Goal: Task Accomplishment & Management: Use online tool/utility

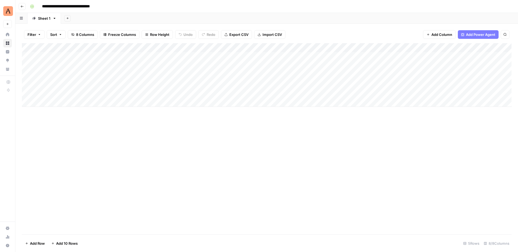
click at [235, 55] on div "Add Column" at bounding box center [267, 75] width 490 height 64
click at [300, 53] on div "Add Column" at bounding box center [267, 75] width 490 height 64
click at [347, 56] on div "Add Column" at bounding box center [267, 75] width 490 height 64
click at [413, 57] on div "Add Column" at bounding box center [267, 75] width 490 height 64
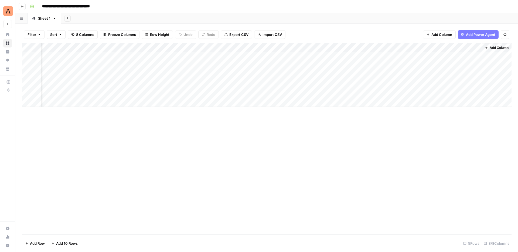
scroll to position [0, 94]
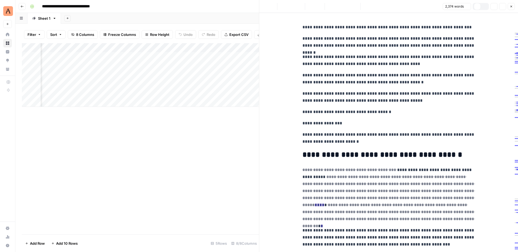
click at [511, 5] on icon "button" at bounding box center [511, 6] width 3 height 3
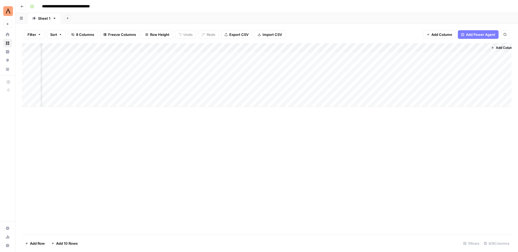
scroll to position [0, 95]
click at [494, 48] on span "Add Column" at bounding box center [499, 47] width 19 height 5
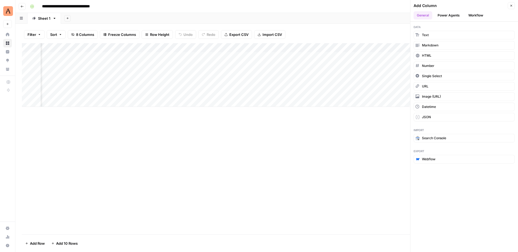
click at [376, 27] on div "Filter Sort 8 Columns Freeze Columns Row Height Undo Redo Export CSV Import CSV…" at bounding box center [267, 34] width 490 height 17
click at [514, 4] on button "Close" at bounding box center [511, 5] width 7 height 7
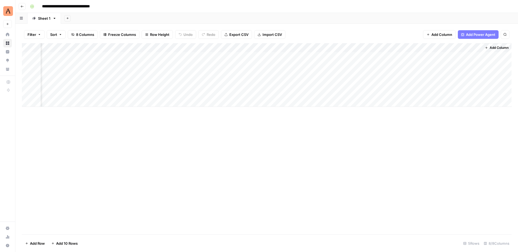
click at [494, 45] on button "Add Column" at bounding box center [497, 47] width 28 height 7
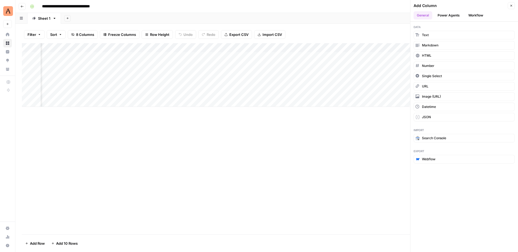
click at [481, 16] on button "Workflow" at bounding box center [476, 15] width 21 height 8
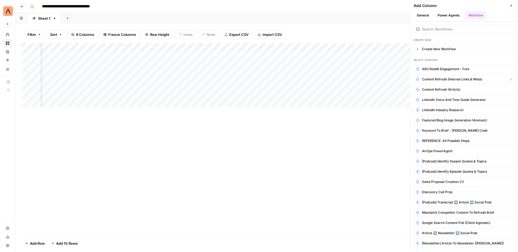
click at [473, 81] on span "Content Refresh (Internal Links & Meta)" at bounding box center [452, 79] width 60 height 5
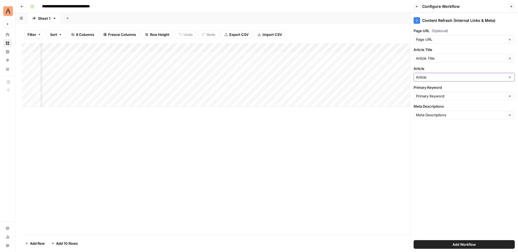
click at [511, 78] on icon "button" at bounding box center [510, 77] width 2 height 2
click at [472, 78] on input "Article" at bounding box center [461, 77] width 90 height 5
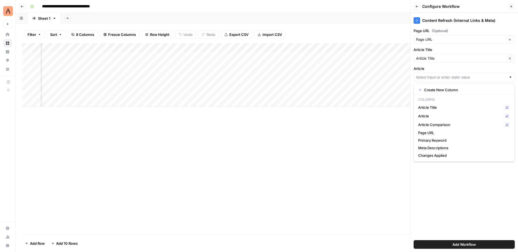
scroll to position [0, 173]
click at [474, 182] on div "Content Refresh (Internal Links & Meta) Page URL (Optional) Page URL Clear Arti…" at bounding box center [465, 132] width 108 height 239
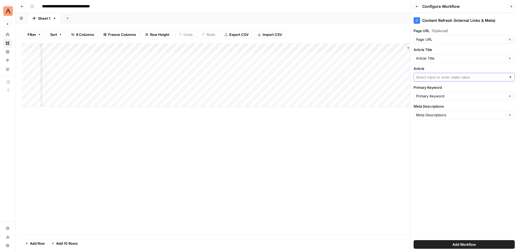
click at [455, 78] on input "Article" at bounding box center [461, 77] width 90 height 5
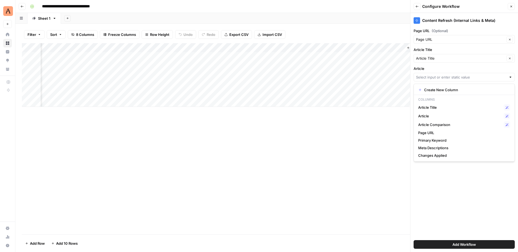
click at [467, 185] on div "Content Refresh (Internal Links & Meta) Page URL (Optional) Page URL Clear Arti…" at bounding box center [465, 132] width 108 height 239
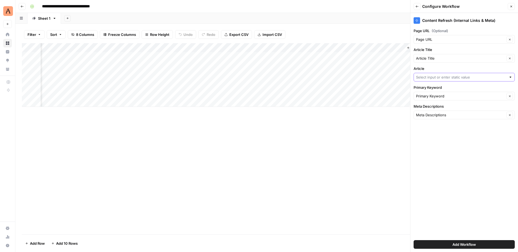
click at [492, 79] on input "Article" at bounding box center [461, 77] width 90 height 5
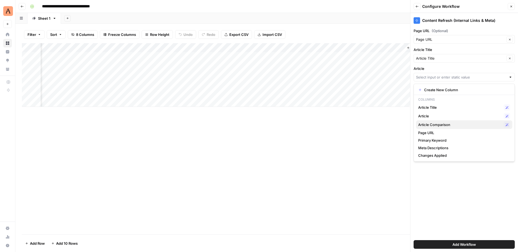
click at [466, 128] on button "Article Comparison Possible Match" at bounding box center [464, 124] width 96 height 9
type input "Article Comparison"
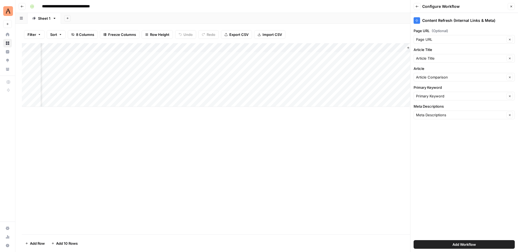
click at [464, 244] on span "Add Workflow" at bounding box center [464, 244] width 23 height 5
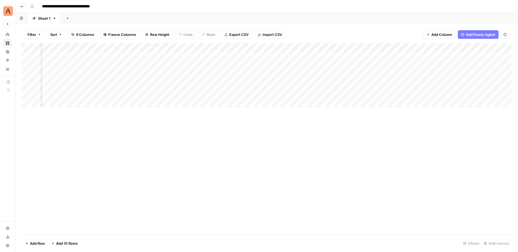
scroll to position [0, 186]
click at [323, 57] on div "Add Column" at bounding box center [267, 75] width 490 height 64
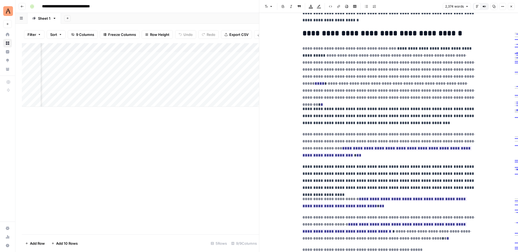
scroll to position [108, 0]
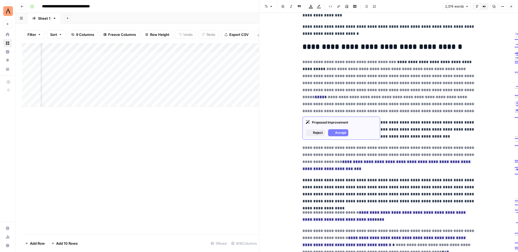
click at [415, 93] on span "**********" at bounding box center [389, 107] width 173 height 28
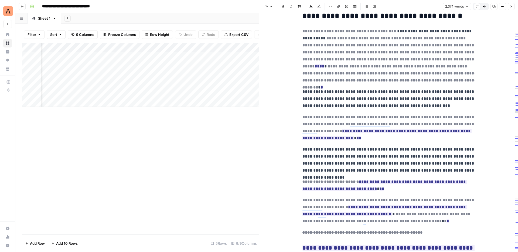
scroll to position [151, 0]
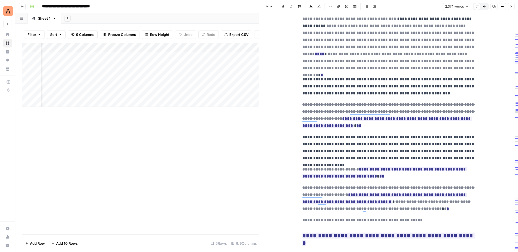
click at [427, 114] on span "**********" at bounding box center [389, 115] width 173 height 28
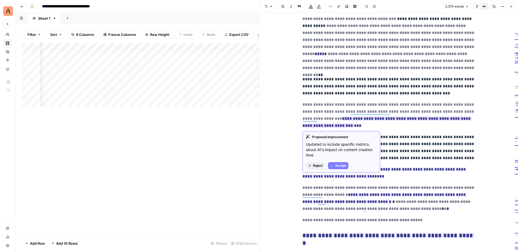
click at [425, 111] on del "**********" at bounding box center [389, 112] width 173 height 18
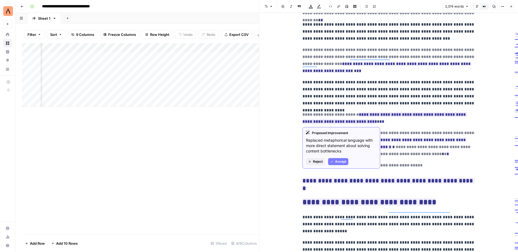
click at [338, 160] on span "Accept" at bounding box center [340, 161] width 11 height 5
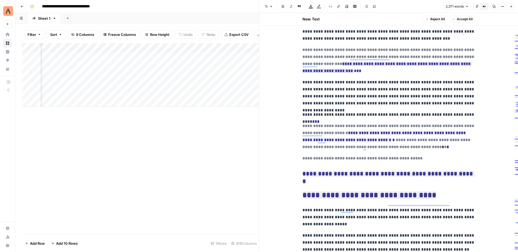
scroll to position [0, 0]
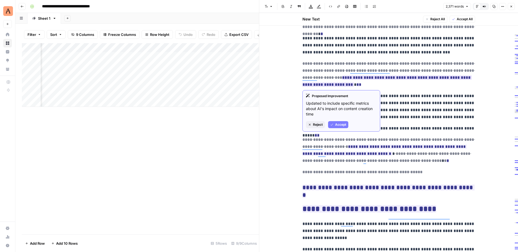
click at [318, 122] on button "Reject" at bounding box center [315, 124] width 19 height 7
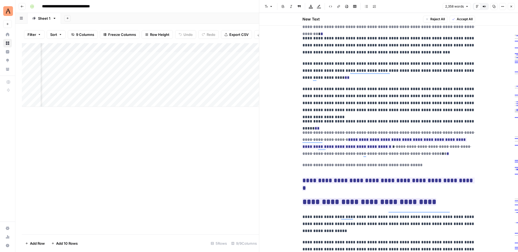
click at [327, 77] on p "**********" at bounding box center [389, 70] width 173 height 21
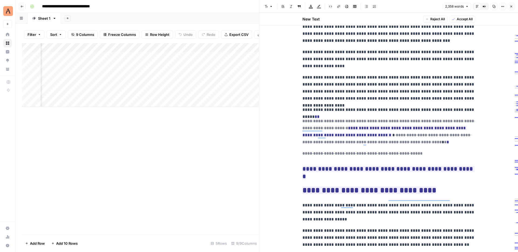
scroll to position [224, 0]
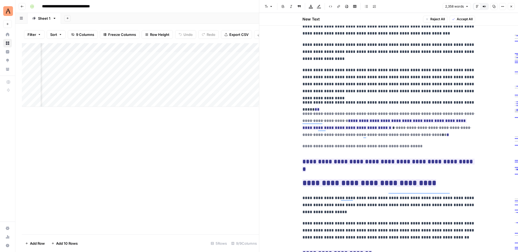
click at [475, 102] on p "**********" at bounding box center [389, 102] width 173 height 7
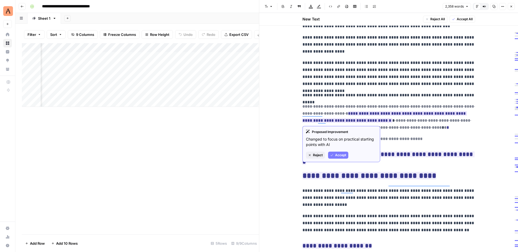
click at [316, 155] on span "Reject" at bounding box center [318, 155] width 10 height 5
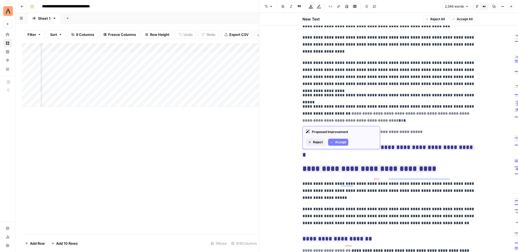
click at [319, 145] on button "Reject" at bounding box center [315, 142] width 19 height 7
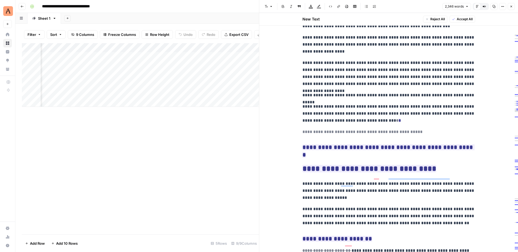
scroll to position [249, 0]
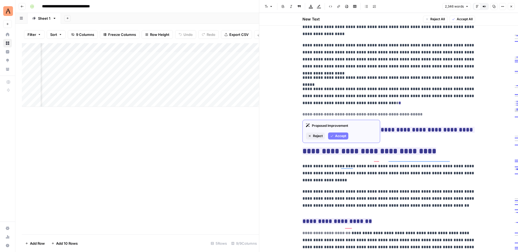
click at [319, 135] on span "Reject" at bounding box center [318, 136] width 10 height 5
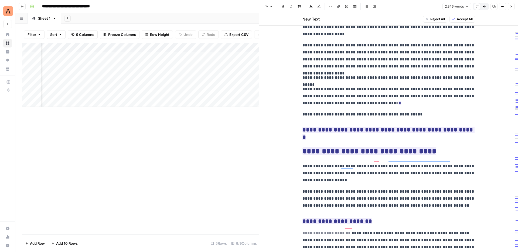
scroll to position [262, 0]
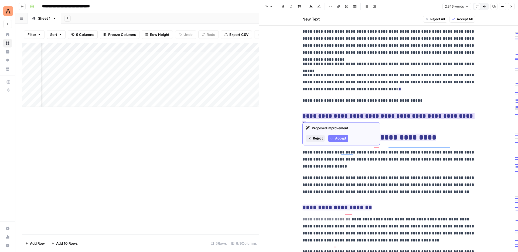
click at [320, 140] on span "Reject" at bounding box center [318, 138] width 10 height 5
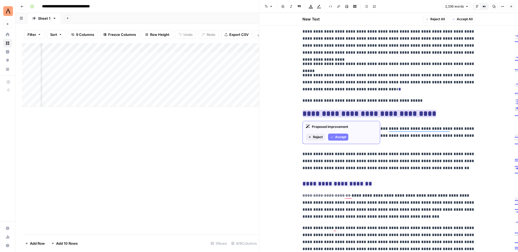
click at [338, 135] on span "Accept" at bounding box center [340, 137] width 11 height 5
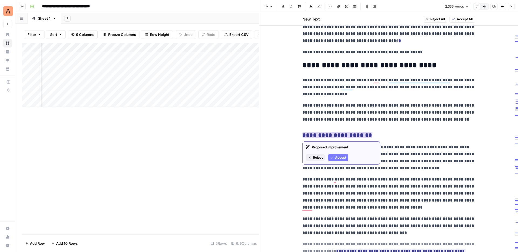
click at [340, 157] on span "Accept" at bounding box center [340, 157] width 11 height 5
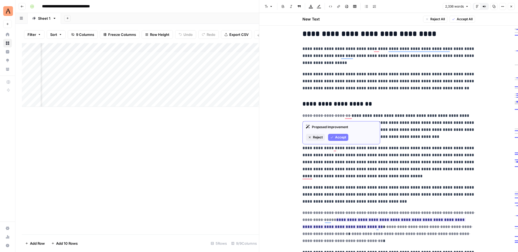
click at [318, 137] on span "Reject" at bounding box center [318, 137] width 10 height 5
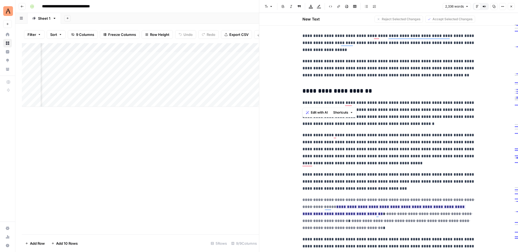
drag, startPoint x: 345, startPoint y: 103, endPoint x: 295, endPoint y: 101, distance: 50.3
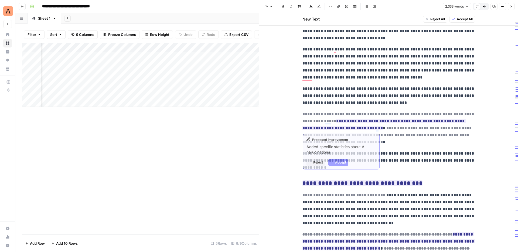
click at [337, 113] on del "**********" at bounding box center [389, 117] width 173 height 11
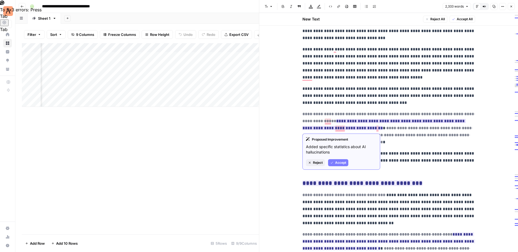
click at [321, 165] on span "Reject" at bounding box center [318, 162] width 10 height 5
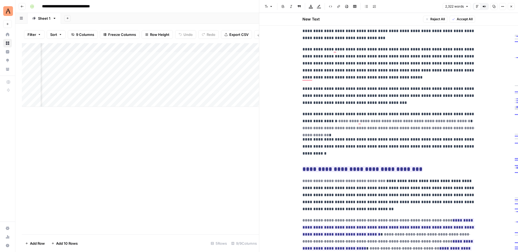
click at [337, 114] on p "**********" at bounding box center [389, 121] width 173 height 21
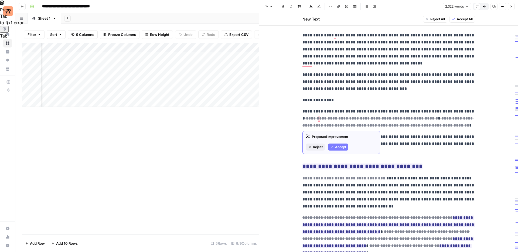
click at [316, 149] on span "Reject" at bounding box center [318, 147] width 10 height 5
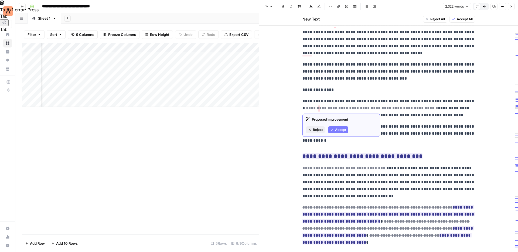
click at [318, 132] on button "Reject" at bounding box center [315, 129] width 19 height 7
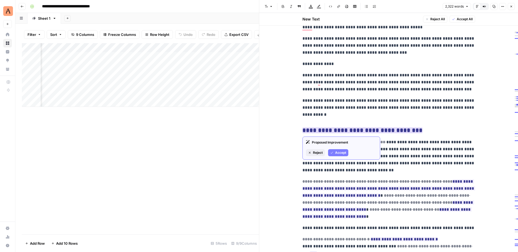
click at [334, 153] on button "Accept" at bounding box center [338, 152] width 20 height 7
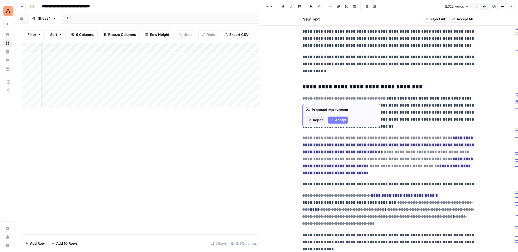
click at [340, 120] on span "Accept" at bounding box center [340, 120] width 11 height 5
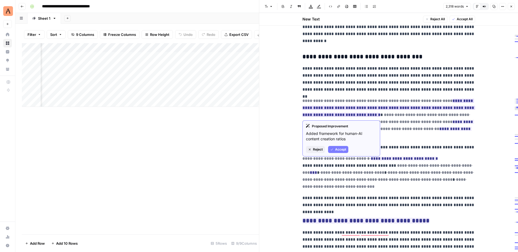
click at [321, 147] on span "Reject" at bounding box center [318, 149] width 10 height 5
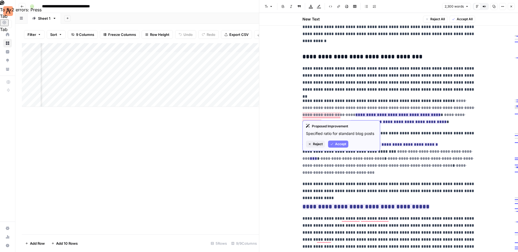
click at [323, 142] on span "Reject" at bounding box center [318, 144] width 10 height 5
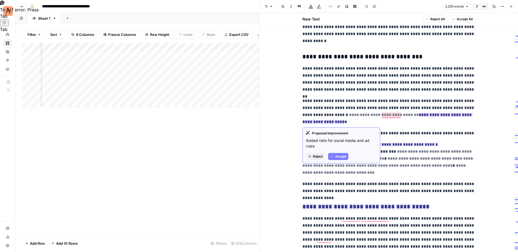
click at [322, 156] on span "Reject" at bounding box center [318, 156] width 10 height 5
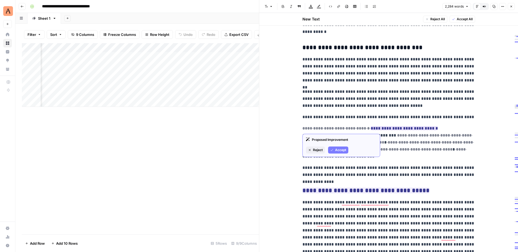
click at [341, 149] on span "Accept" at bounding box center [340, 150] width 11 height 5
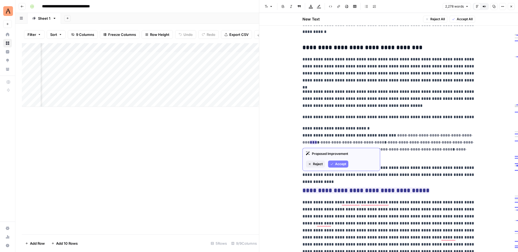
click at [317, 166] on span "Reject" at bounding box center [318, 164] width 10 height 5
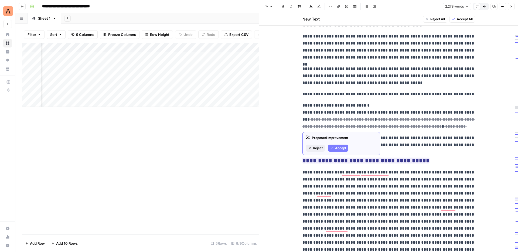
click at [319, 150] on span "Reject" at bounding box center [318, 148] width 10 height 5
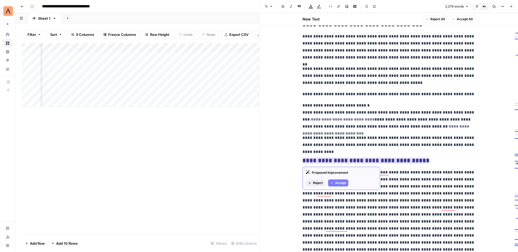
click at [335, 183] on button "Accept" at bounding box center [338, 183] width 20 height 7
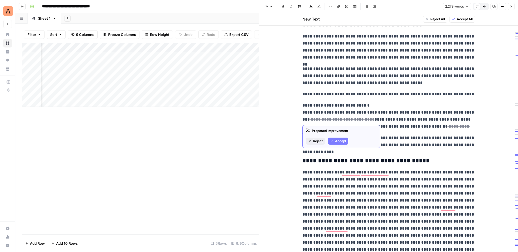
click at [317, 142] on span "Reject" at bounding box center [318, 141] width 10 height 5
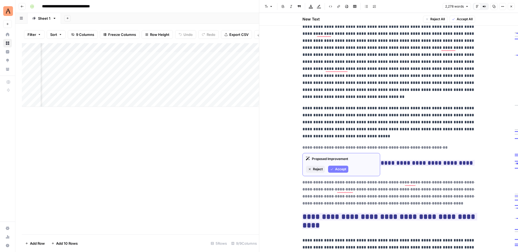
click at [318, 171] on span "Reject" at bounding box center [318, 169] width 10 height 5
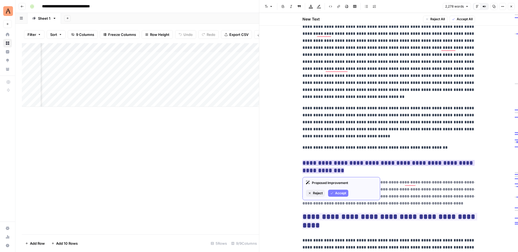
click at [337, 192] on span "Accept" at bounding box center [340, 193] width 11 height 5
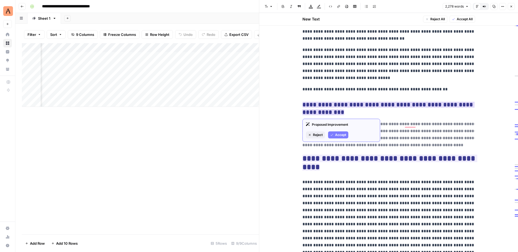
click at [318, 137] on span "Reject" at bounding box center [318, 135] width 10 height 5
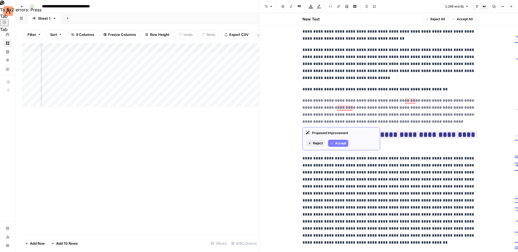
click at [323, 143] on span "Reject" at bounding box center [318, 143] width 10 height 5
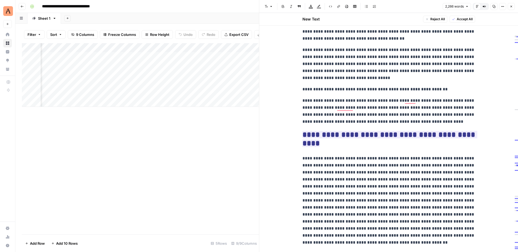
click at [405, 99] on p "**********" at bounding box center [389, 111] width 173 height 28
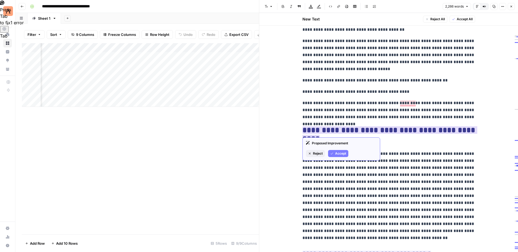
click at [321, 155] on span "Reject" at bounding box center [318, 153] width 10 height 5
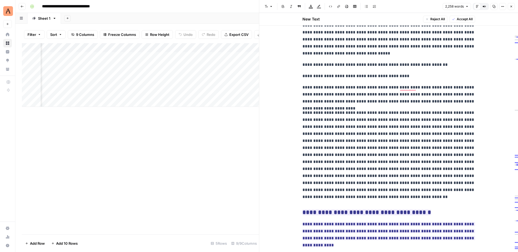
click at [335, 77] on p "**********" at bounding box center [389, 76] width 173 height 7
click at [271, 7] on icon "button" at bounding box center [271, 6] width 3 height 3
click at [284, 35] on span "heading 2" at bounding box center [286, 35] width 26 height 6
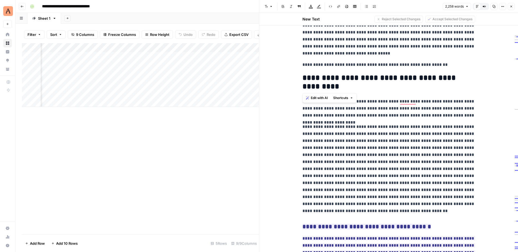
click at [357, 98] on div "Edit with AI Shortcuts" at bounding box center [330, 98] width 54 height 10
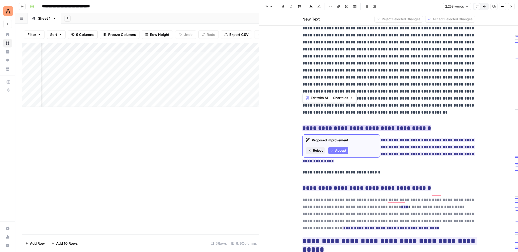
click at [339, 151] on span "Accept" at bounding box center [340, 150] width 11 height 5
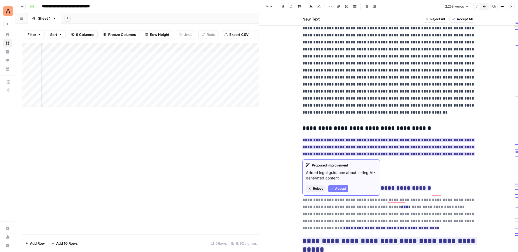
click at [339, 189] on span "Accept" at bounding box center [340, 188] width 11 height 5
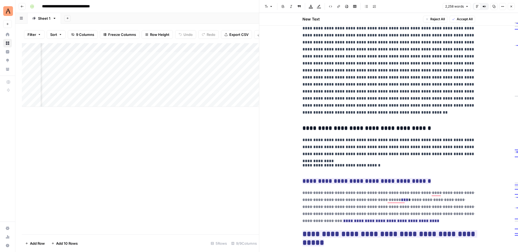
scroll to position [969, 0]
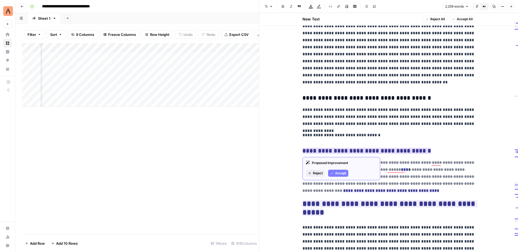
click at [341, 178] on div "Proposed Improvement Reject Accept" at bounding box center [342, 168] width 78 height 23
click at [341, 175] on span "Accept" at bounding box center [340, 173] width 11 height 5
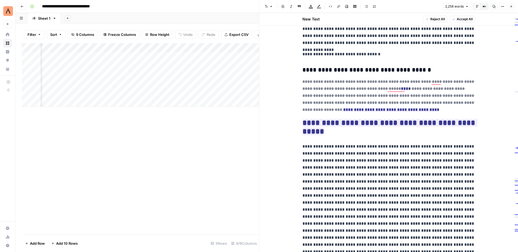
scroll to position [1045, 0]
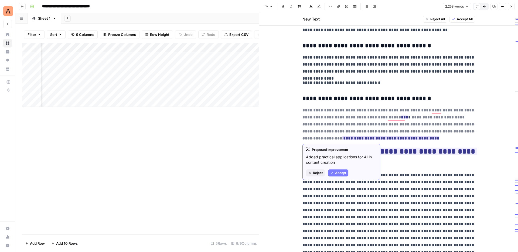
click at [320, 174] on span "Reject" at bounding box center [318, 173] width 10 height 5
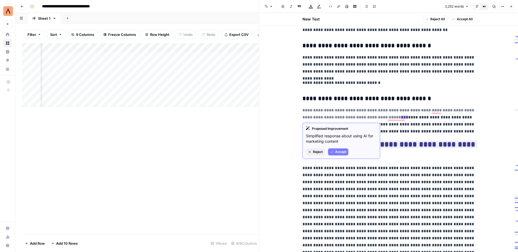
click at [320, 154] on span "Reject" at bounding box center [318, 152] width 10 height 5
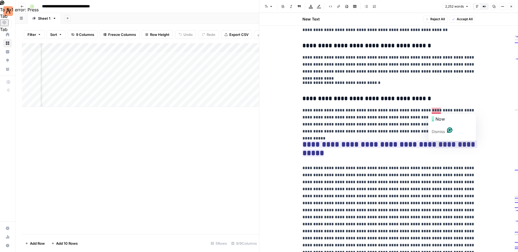
click at [434, 111] on p "**********" at bounding box center [389, 121] width 173 height 28
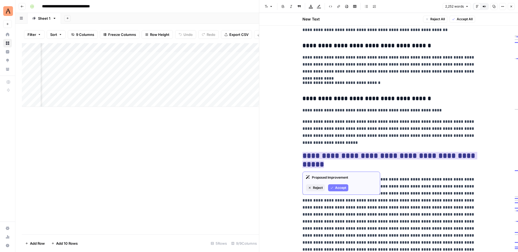
click at [320, 188] on span "Reject" at bounding box center [318, 187] width 10 height 5
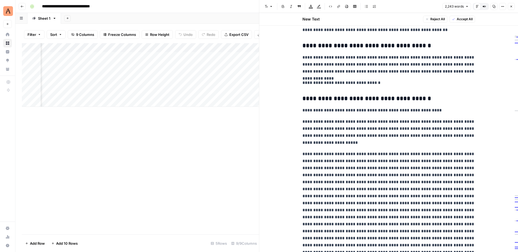
click at [348, 102] on h3 "**********" at bounding box center [389, 99] width 173 height 8
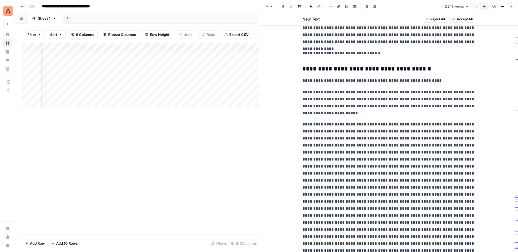
click at [348, 81] on p "**********" at bounding box center [389, 80] width 173 height 7
click at [272, 7] on icon "button" at bounding box center [271, 6] width 3 height 3
click at [281, 32] on span "heading 2" at bounding box center [286, 35] width 26 height 6
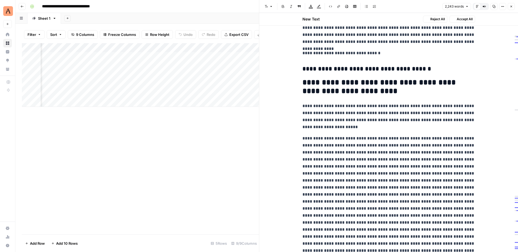
click at [343, 72] on h3 "**********" at bounding box center [389, 69] width 173 height 8
click at [349, 70] on h3 "**********" at bounding box center [389, 69] width 173 height 8
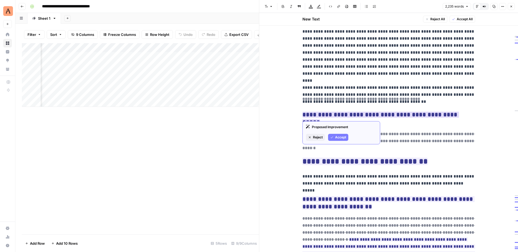
click at [316, 138] on span "Reject" at bounding box center [318, 137] width 10 height 5
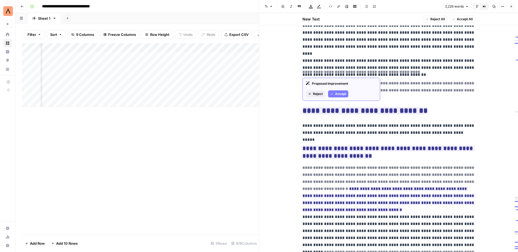
click at [319, 95] on span "Reject" at bounding box center [318, 94] width 10 height 5
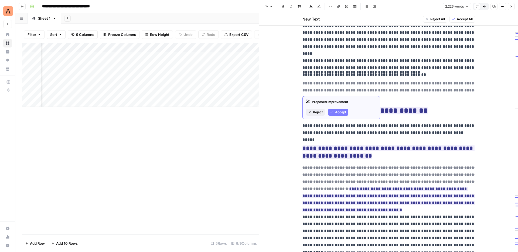
click at [315, 114] on span "Reject" at bounding box center [318, 112] width 10 height 5
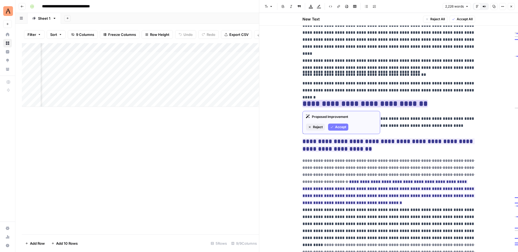
click at [318, 130] on button "Reject" at bounding box center [315, 127] width 19 height 7
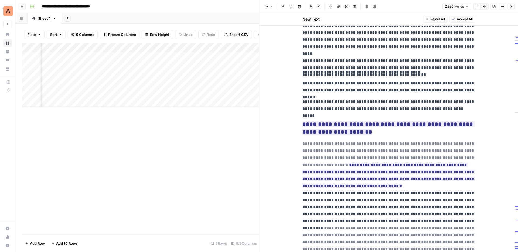
click at [371, 83] on p "**********" at bounding box center [389, 87] width 173 height 14
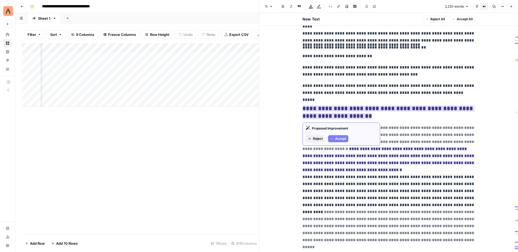
click at [316, 139] on span "Reject" at bounding box center [318, 138] width 10 height 5
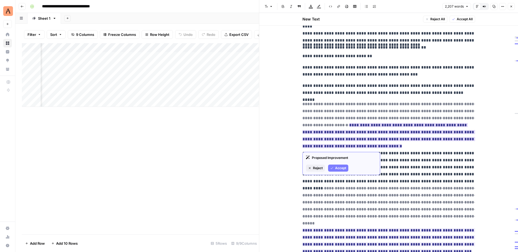
click at [335, 166] on span "Accept" at bounding box center [340, 168] width 11 height 5
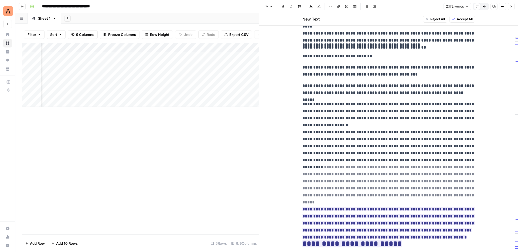
click at [340, 130] on p "**********" at bounding box center [389, 167] width 173 height 133
click at [340, 128] on p "**********" at bounding box center [389, 167] width 173 height 133
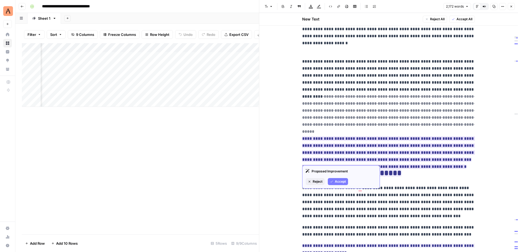
click at [337, 183] on span "Accept" at bounding box center [340, 181] width 11 height 5
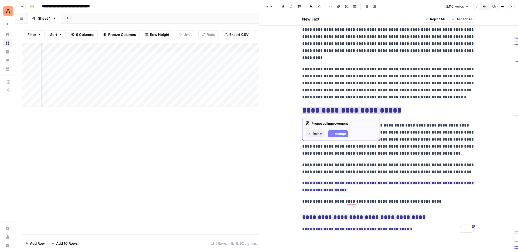
click at [344, 133] on span "Accept" at bounding box center [340, 133] width 11 height 5
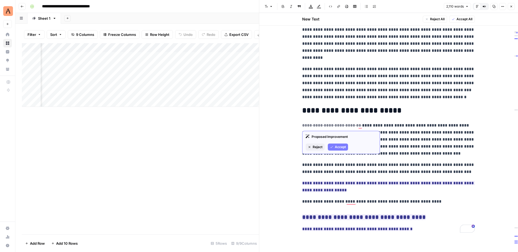
click at [337, 151] on div "Proposed Improvement Reject Accept" at bounding box center [341, 142] width 78 height 23
click at [337, 149] on span "Accept" at bounding box center [340, 147] width 11 height 5
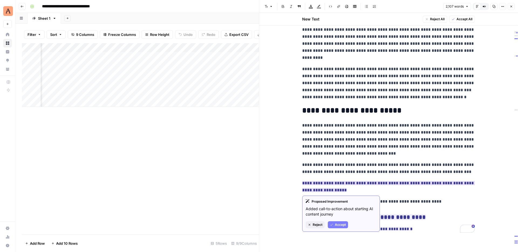
click at [321, 225] on span "Reject" at bounding box center [318, 224] width 10 height 5
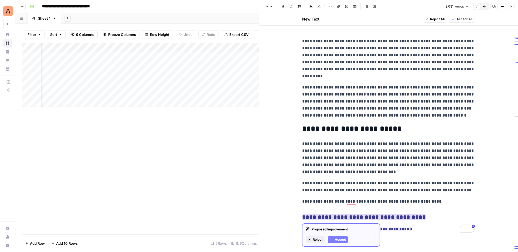
click at [336, 240] on span "Accept" at bounding box center [340, 239] width 11 height 5
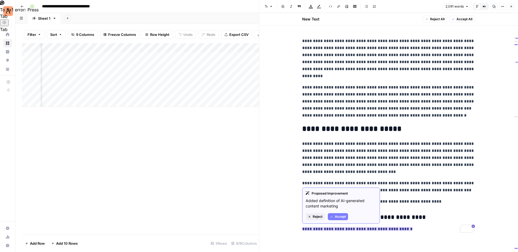
click at [317, 220] on button "Reject" at bounding box center [315, 216] width 19 height 7
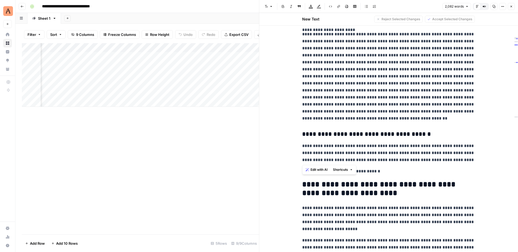
drag, startPoint x: 474, startPoint y: 163, endPoint x: 295, endPoint y: 132, distance: 182.2
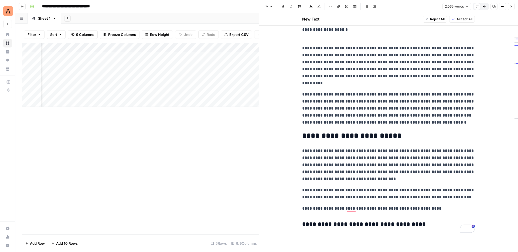
click at [432, 209] on p "**********" at bounding box center [388, 208] width 173 height 7
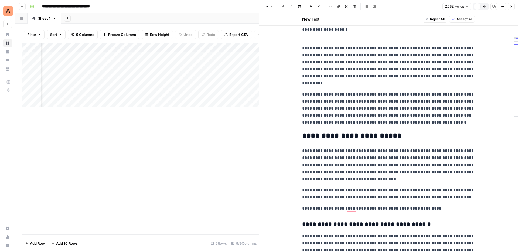
click at [449, 207] on p "**********" at bounding box center [388, 208] width 173 height 7
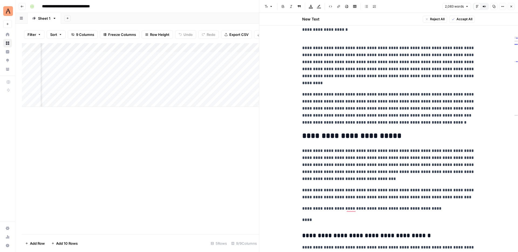
click at [316, 217] on p "****" at bounding box center [388, 220] width 173 height 7
click at [315, 219] on p "****" at bounding box center [388, 220] width 173 height 7
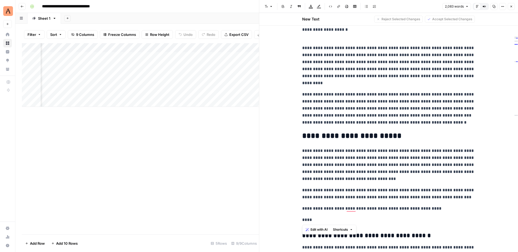
click at [270, 1] on header "Font style Bold Italic Block quote Text color Highlight color Code block Link I…" at bounding box center [388, 6] width 259 height 13
click at [304, 220] on p "****" at bounding box center [388, 220] width 173 height 7
click at [271, 6] on icon "button" at bounding box center [272, 6] width 2 height 1
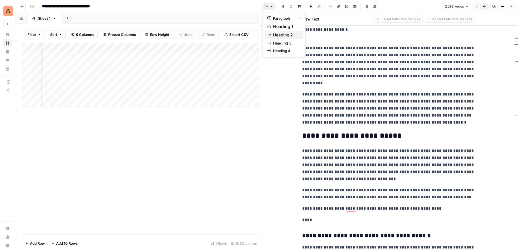
click at [285, 34] on span "heading 2" at bounding box center [286, 35] width 26 height 6
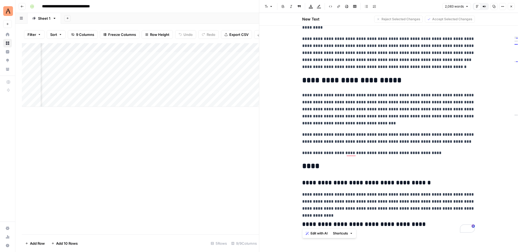
click at [360, 184] on h3 "**********" at bounding box center [388, 183] width 173 height 8
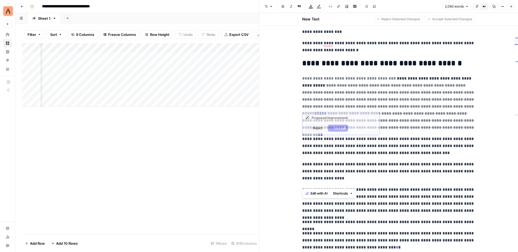
click at [376, 79] on del "**********" at bounding box center [349, 78] width 95 height 4
click at [315, 130] on span "Reject" at bounding box center [318, 128] width 10 height 5
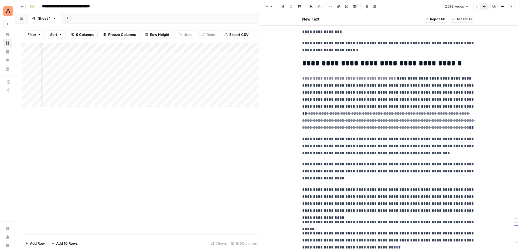
click at [338, 80] on del "**********" at bounding box center [349, 78] width 95 height 4
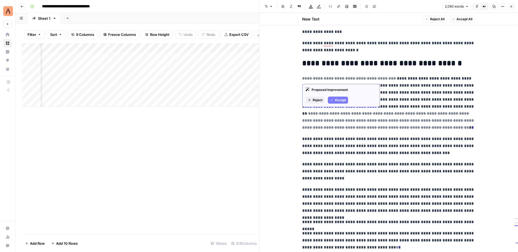
click at [333, 100] on button "Accept" at bounding box center [338, 100] width 20 height 7
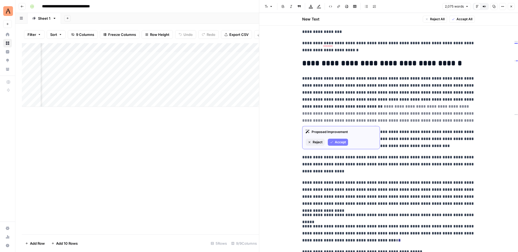
click at [394, 106] on del "**********" at bounding box center [388, 116] width 173 height 25
click at [334, 143] on button "Accept" at bounding box center [338, 142] width 20 height 7
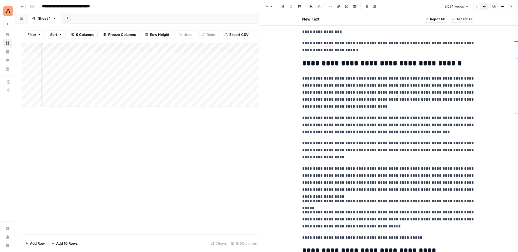
click at [367, 106] on p "**********" at bounding box center [388, 92] width 173 height 35
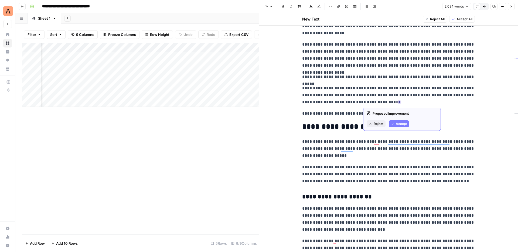
click at [397, 123] on span "Accept" at bounding box center [401, 124] width 11 height 5
click at [371, 101] on p "**********" at bounding box center [388, 95] width 173 height 21
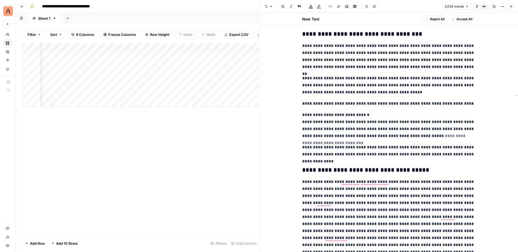
click at [441, 135] on del "**********" at bounding box center [384, 139] width 164 height 11
click at [426, 157] on span "Accept" at bounding box center [429, 157] width 11 height 5
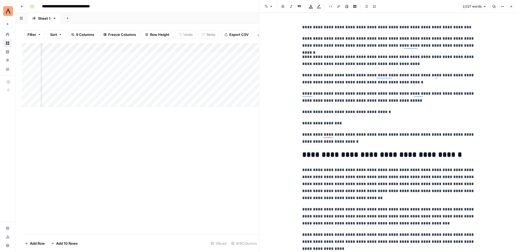
click at [512, 5] on icon "button" at bounding box center [511, 6] width 3 height 3
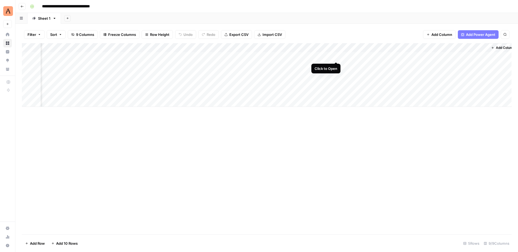
click at [336, 55] on div "Add Column" at bounding box center [267, 75] width 490 height 64
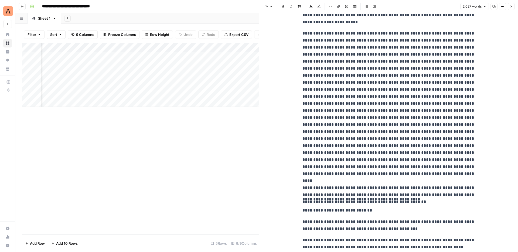
click at [512, 5] on icon "button" at bounding box center [511, 6] width 3 height 3
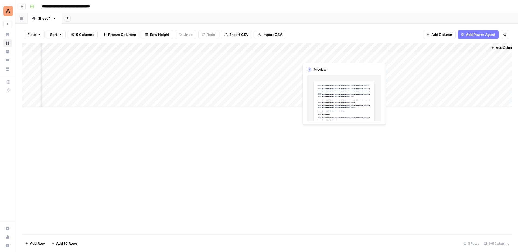
click at [335, 55] on div "Add Column" at bounding box center [267, 75] width 490 height 64
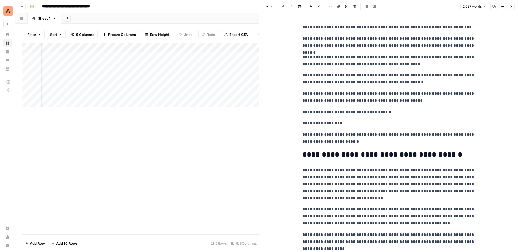
click at [512, 5] on icon "button" at bounding box center [511, 6] width 3 height 3
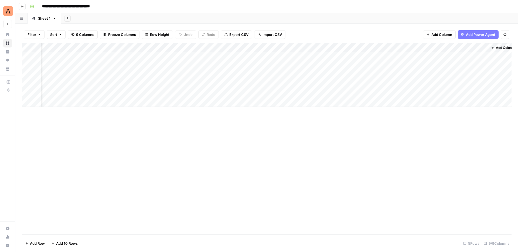
click at [437, 46] on div "Add Column" at bounding box center [267, 75] width 490 height 64
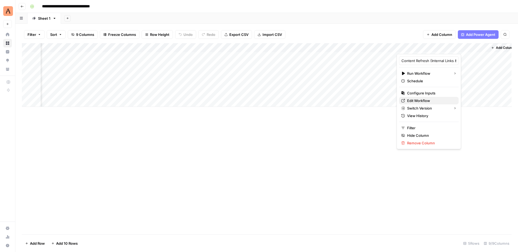
click at [420, 102] on span "Edit Workflow" at bounding box center [430, 100] width 47 height 5
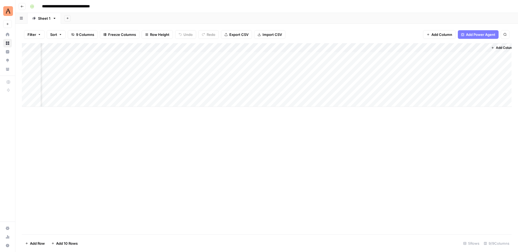
click at [443, 56] on div "Add Column" at bounding box center [267, 75] width 490 height 64
click at [474, 56] on div "Add Column" at bounding box center [267, 75] width 490 height 64
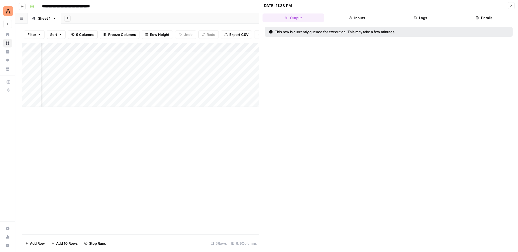
click at [425, 20] on button "Logs" at bounding box center [421, 18] width 62 height 9
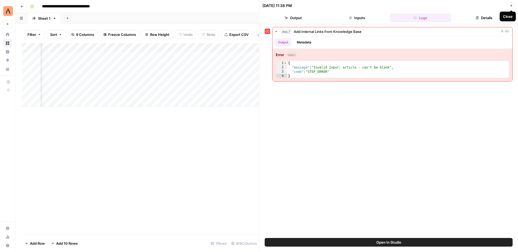
click at [511, 6] on icon "button" at bounding box center [511, 5] width 3 height 3
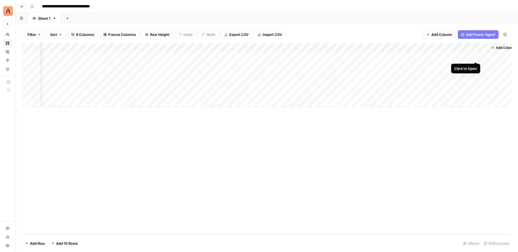
click at [475, 56] on div "Add Column" at bounding box center [267, 75] width 490 height 64
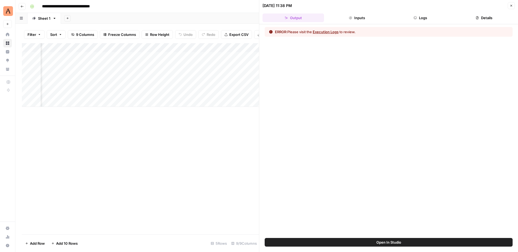
click at [363, 16] on button "Inputs" at bounding box center [357, 18] width 62 height 9
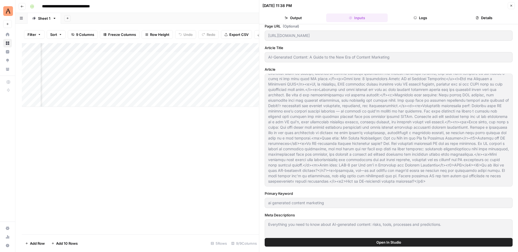
scroll to position [11, 0]
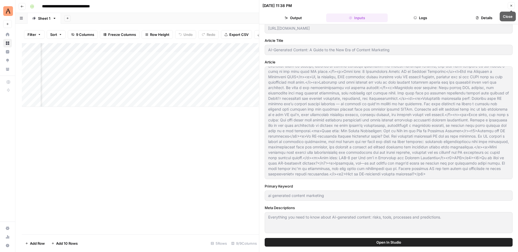
click at [511, 6] on icon "button" at bounding box center [512, 6] width 2 height 2
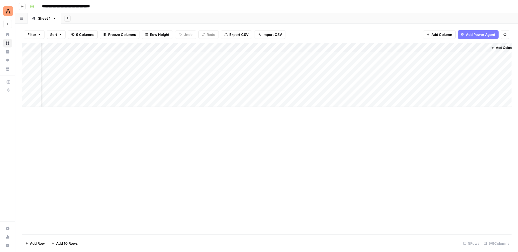
click at [476, 56] on div "Add Column" at bounding box center [267, 75] width 490 height 64
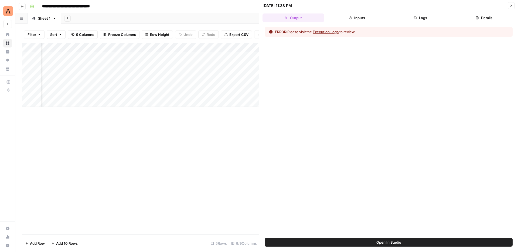
click at [512, 4] on icon "button" at bounding box center [511, 5] width 3 height 3
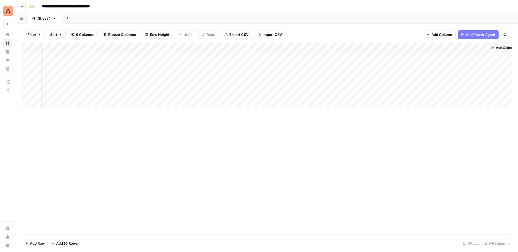
click at [449, 56] on div "Add Column" at bounding box center [267, 75] width 490 height 64
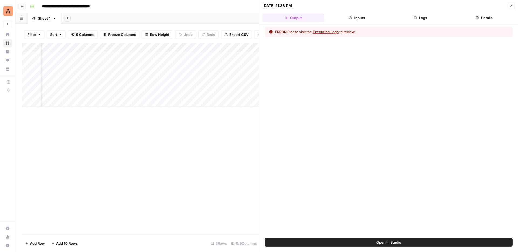
click at [512, 5] on icon "button" at bounding box center [511, 5] width 3 height 3
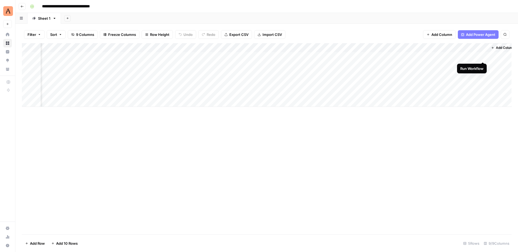
click at [483, 58] on div "Add Column" at bounding box center [267, 75] width 490 height 64
click at [474, 56] on div "Add Column" at bounding box center [267, 75] width 490 height 64
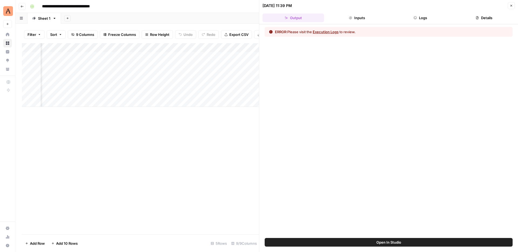
click at [436, 19] on button "Logs" at bounding box center [421, 18] width 62 height 9
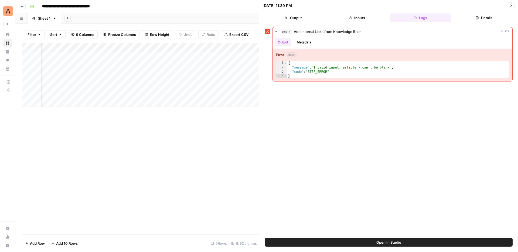
click at [512, 3] on button "Close" at bounding box center [511, 5] width 7 height 7
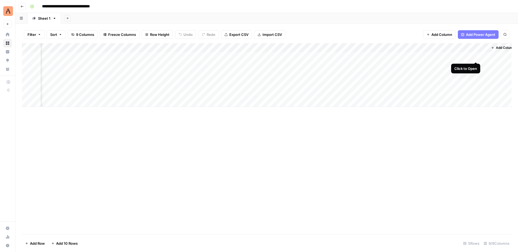
click at [476, 56] on div "Add Column" at bounding box center [267, 75] width 490 height 64
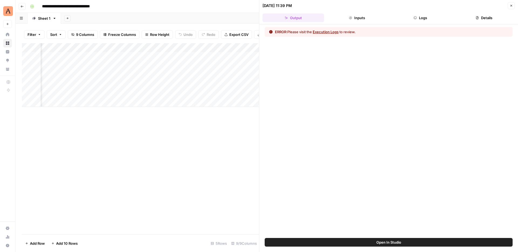
click at [437, 24] on div "ERROR: Please visit the Execution Logs to review." at bounding box center [388, 131] width 259 height 214
click at [435, 22] on header "[DATE] 11:39 PM Close Output Inputs Logs Details" at bounding box center [388, 12] width 259 height 24
click at [430, 19] on button "Logs" at bounding box center [421, 18] width 62 height 9
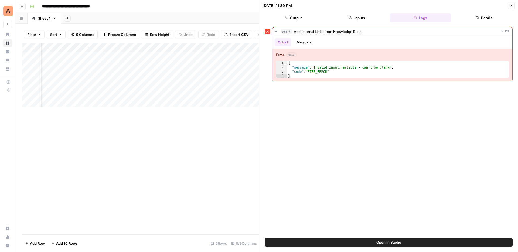
click at [299, 18] on button "Output" at bounding box center [294, 18] width 62 height 9
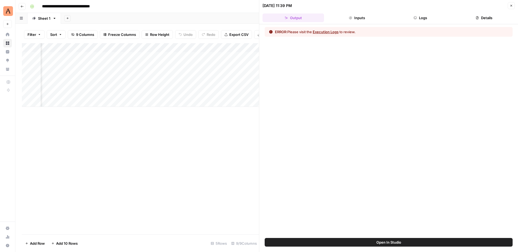
click at [366, 19] on button "Inputs" at bounding box center [357, 18] width 62 height 9
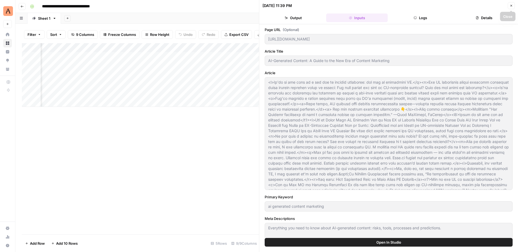
click at [510, 5] on button "Close" at bounding box center [511, 5] width 7 height 7
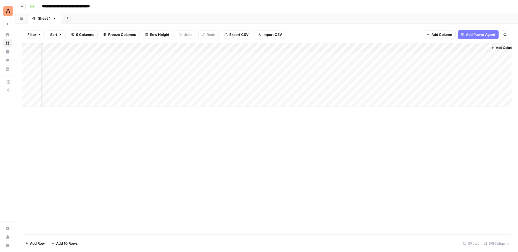
scroll to position [0, 186]
click at [282, 49] on div "Add Column" at bounding box center [267, 75] width 490 height 64
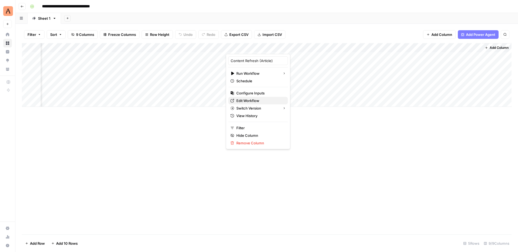
click at [260, 99] on span "Edit Workflow" at bounding box center [260, 100] width 47 height 5
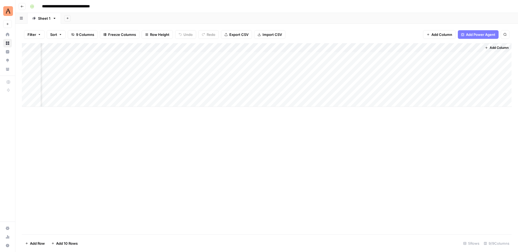
click at [90, 6] on input "**********" at bounding box center [76, 6] width 73 height 9
drag, startPoint x: 75, startPoint y: 7, endPoint x: 102, endPoint y: 6, distance: 27.0
click at [102, 6] on input "**********" at bounding box center [76, 6] width 73 height 9
click at [76, 6] on input "**********" at bounding box center [61, 6] width 43 height 9
click at [75, 5] on input "**********" at bounding box center [61, 6] width 43 height 9
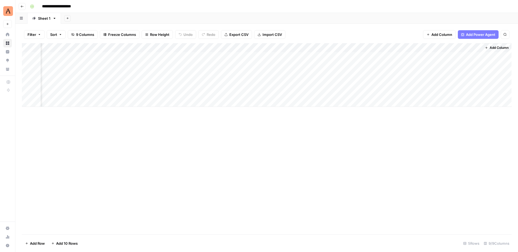
click at [75, 5] on input "**********" at bounding box center [61, 6] width 43 height 9
type input "**********"
click at [104, 9] on div "**********" at bounding box center [270, 6] width 485 height 9
click at [312, 186] on div "Add Column" at bounding box center [267, 138] width 490 height 191
click at [469, 48] on div "Add Column" at bounding box center [267, 75] width 490 height 64
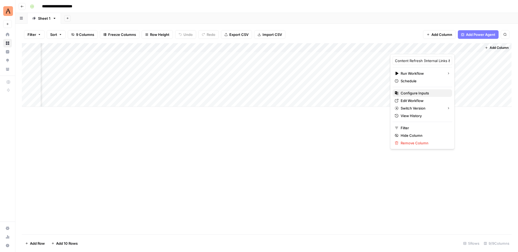
click at [423, 93] on span "Configure Inputs" at bounding box center [424, 92] width 47 height 5
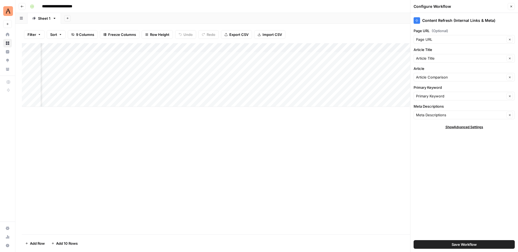
click at [512, 6] on icon "button" at bounding box center [511, 6] width 3 height 3
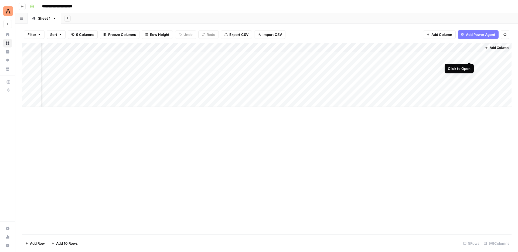
click at [469, 58] on div "Add Column" at bounding box center [267, 75] width 490 height 64
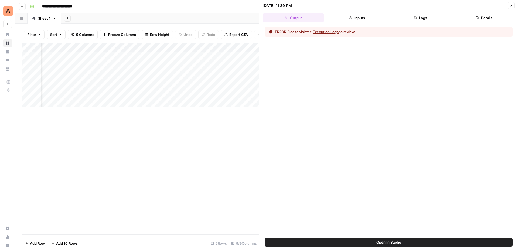
click at [432, 18] on button "Logs" at bounding box center [421, 18] width 62 height 9
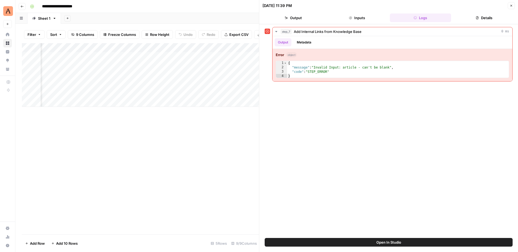
click at [511, 5] on icon "button" at bounding box center [511, 5] width 3 height 3
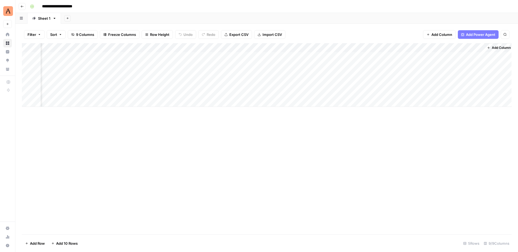
scroll to position [0, 180]
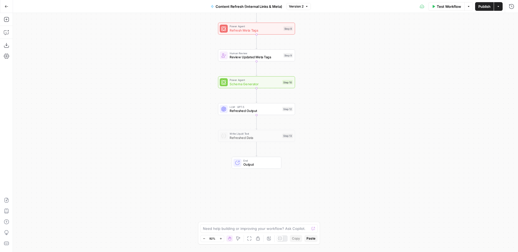
click at [7, 3] on button "Go Back" at bounding box center [7, 7] width 10 height 10
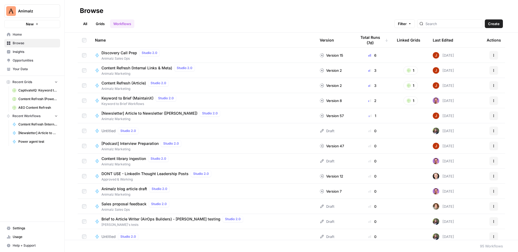
click at [83, 23] on link "All" at bounding box center [85, 23] width 11 height 9
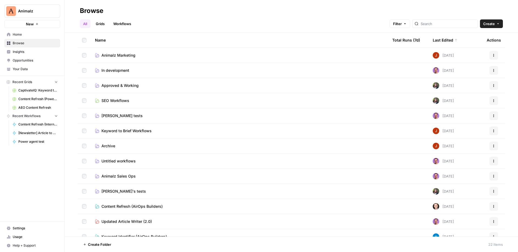
click at [130, 56] on span "Animalz Marketing" at bounding box center [119, 55] width 34 height 5
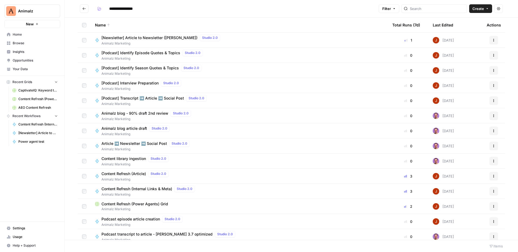
click at [143, 188] on span "Content Refresh (Internal Links & Meta)" at bounding box center [137, 188] width 71 height 5
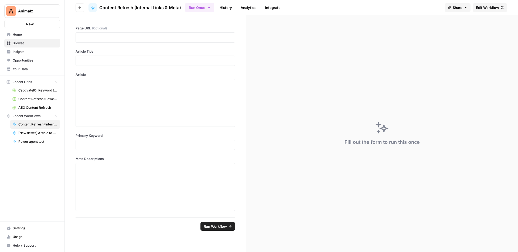
click at [155, 8] on span "Content Refresh (Internal Links & Meta)" at bounding box center [140, 7] width 82 height 6
drag, startPoint x: 182, startPoint y: 6, endPoint x: 99, endPoint y: 8, distance: 82.9
click at [99, 8] on header "Go back Content Refresh (Internal Links & Meta) Run Once History Analytics Inte…" at bounding box center [292, 7] width 454 height 15
copy span "Content Refresh (Internal Links & Meta)"
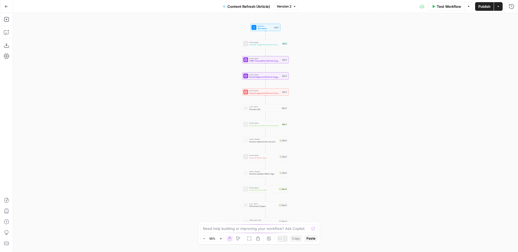
click at [251, 5] on span "Content Refresh (Article)" at bounding box center [249, 6] width 43 height 5
click at [79, 42] on input "Content Refresh (Article)" at bounding box center [64, 40] width 90 height 5
click at [11, 7] on button "Go Back" at bounding box center [7, 7] width 10 height 10
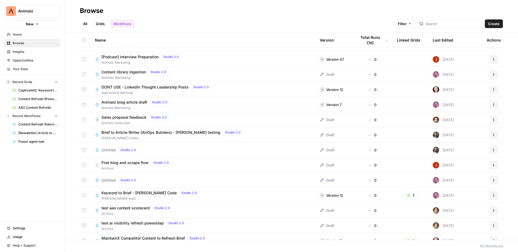
scroll to position [92, 0]
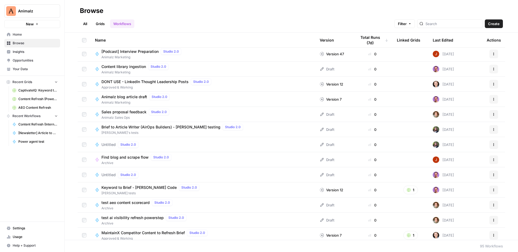
click at [38, 35] on span "Home" at bounding box center [35, 34] width 45 height 5
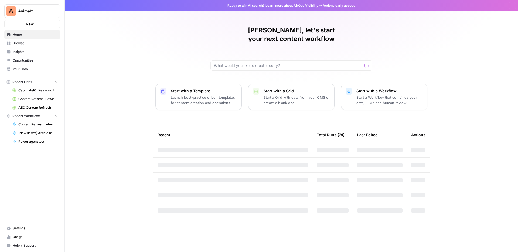
click at [38, 42] on span "Browse" at bounding box center [35, 43] width 45 height 5
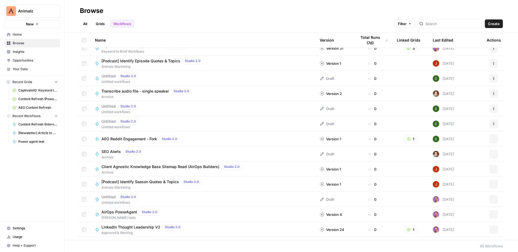
scroll to position [477, 0]
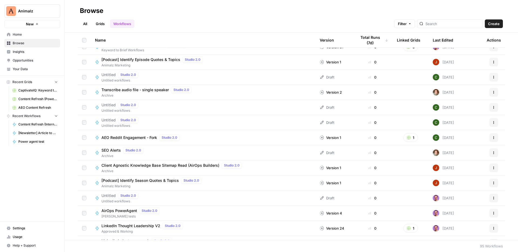
click at [83, 23] on link "All" at bounding box center [85, 23] width 11 height 9
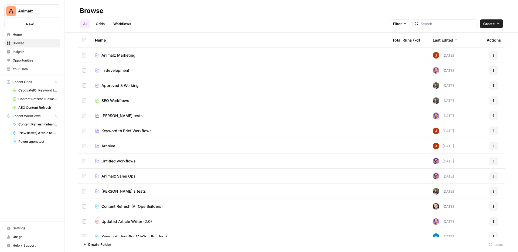
click at [121, 50] on td "Animalz Marketing" at bounding box center [240, 55] width 298 height 15
click at [121, 53] on span "Animalz Marketing" at bounding box center [119, 55] width 34 height 5
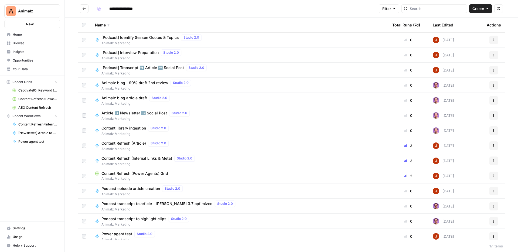
scroll to position [50, 0]
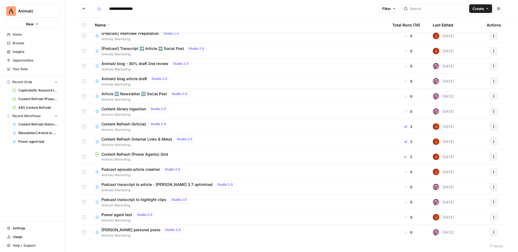
click at [132, 123] on span "Content Refresh (Article)" at bounding box center [124, 124] width 45 height 5
